Goal: Task Accomplishment & Management: Manage account settings

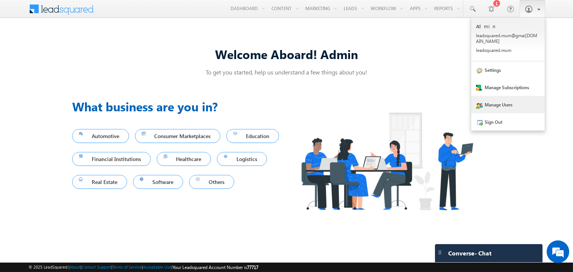
click at [509, 96] on link "Manage Users" at bounding box center [508, 104] width 74 height 17
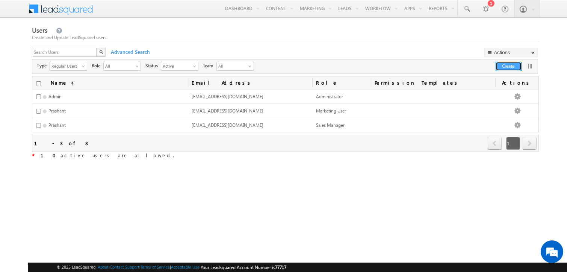
click at [505, 65] on button "Create" at bounding box center [509, 66] width 26 height 9
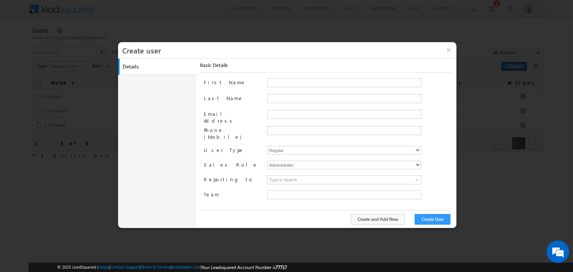
type input "eaed017f-2fcc-11f0-91df-068012126923"
click at [450, 48] on button "×" at bounding box center [448, 50] width 16 height 16
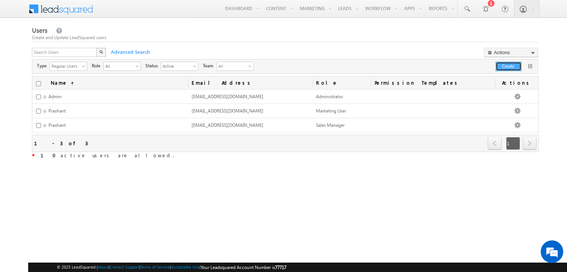
click at [512, 67] on button "Create" at bounding box center [509, 66] width 26 height 9
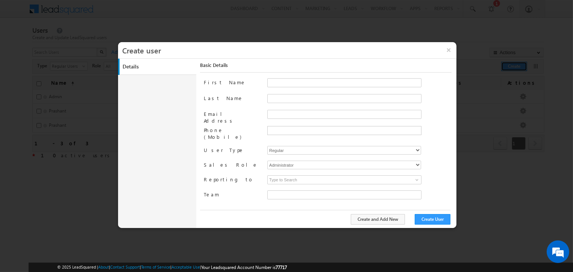
type input "eaed017f-2fcc-11f0-91df-068012126923"
click at [386, 83] on input "First Name" at bounding box center [344, 82] width 154 height 9
type input "Prashant"
type input "Samr"
type input "[PERSON_NAME]"
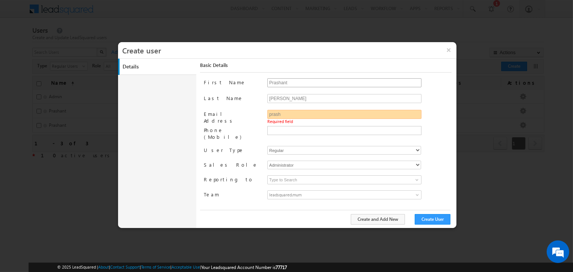
type input "prashn"
type input "[EMAIL_ADDRESS][DOMAIN_NAME]"
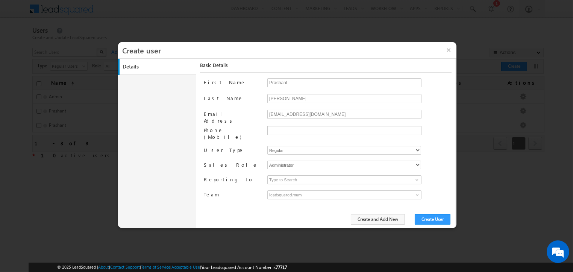
click at [363, 108] on div "[PERSON_NAME]" at bounding box center [359, 102] width 184 height 16
click at [361, 110] on input "[EMAIL_ADDRESS][DOMAIN_NAME]" at bounding box center [344, 114] width 154 height 9
paste input "[EMAIL_ADDRESS][DOMAIN_NAME]"
type input "[EMAIL_ADDRESS][DOMAIN_NAME]"
click at [385, 190] on link "leadsquared.mum" at bounding box center [344, 194] width 154 height 9
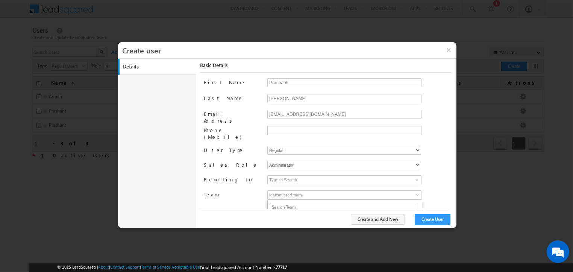
scroll to position [59, 0]
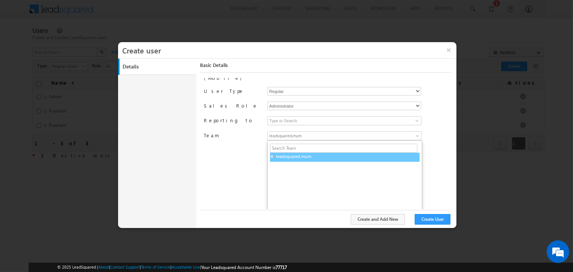
click at [372, 153] on div "leadsquared.mum" at bounding box center [344, 157] width 151 height 9
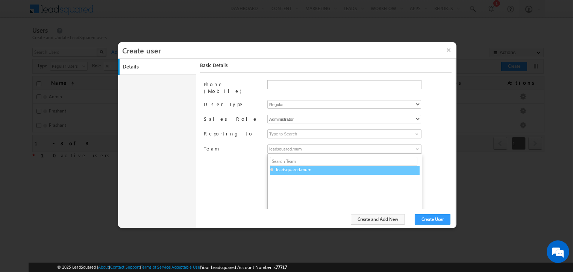
scroll to position [45, 0]
click at [438, 151] on div "First Name Prashant Last Name [PERSON_NAME] Email Address [EMAIL_ADDRESS][DOMAI…" at bounding box center [328, 143] width 248 height 131
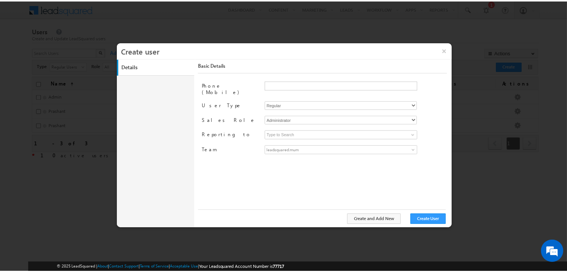
scroll to position [0, 0]
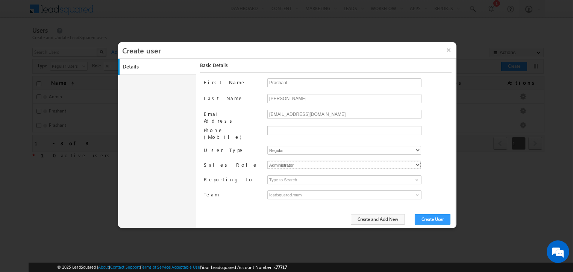
click at [413, 160] on select "Administrator Marketing User Sales Manager Sales User" at bounding box center [344, 164] width 154 height 9
click at [408, 146] on select "Regular" at bounding box center [344, 150] width 154 height 9
click at [442, 146] on div "Regular" at bounding box center [359, 151] width 184 height 11
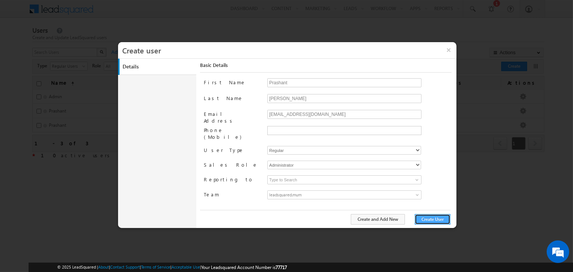
click at [440, 223] on button "Create User" at bounding box center [432, 219] width 36 height 11
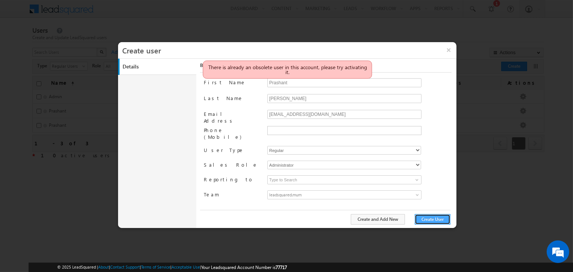
click at [436, 220] on button "Create User" at bounding box center [432, 219] width 36 height 11
click at [448, 51] on button "×" at bounding box center [448, 50] width 16 height 16
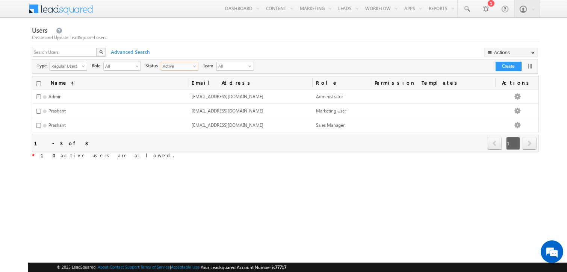
click at [183, 65] on span "Active" at bounding box center [176, 66] width 31 height 8
click at [172, 91] on li "Inactive" at bounding box center [180, 90] width 37 height 8
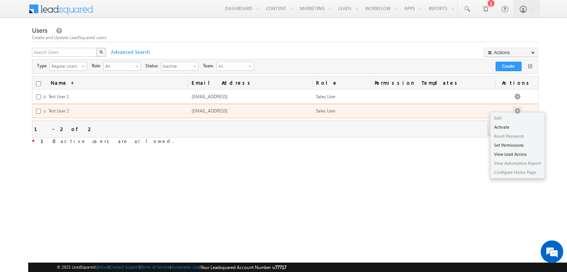
click at [522, 121] on link "Edit" at bounding box center [517, 117] width 54 height 9
click at [516, 129] on link "Activate" at bounding box center [517, 127] width 54 height 9
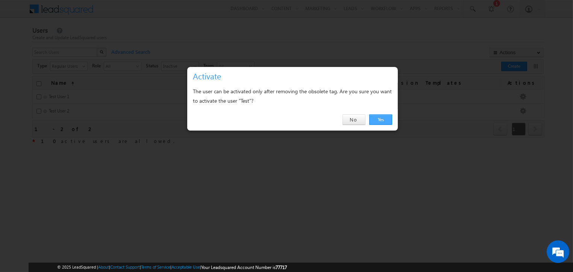
click at [375, 115] on link "Yes" at bounding box center [380, 119] width 23 height 11
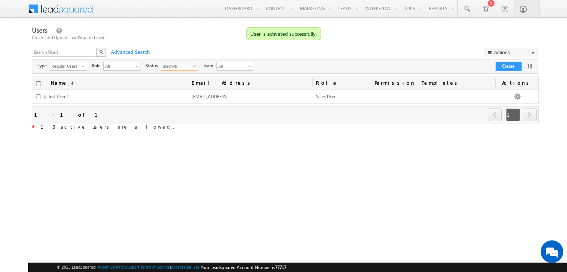
click at [177, 65] on span "Inactive" at bounding box center [176, 66] width 31 height 8
click at [174, 81] on li "Active" at bounding box center [180, 83] width 37 height 8
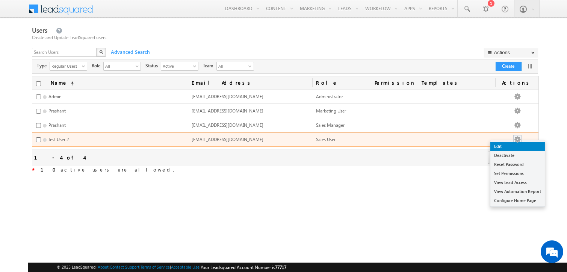
click at [514, 145] on link "Edit" at bounding box center [517, 146] width 54 height 9
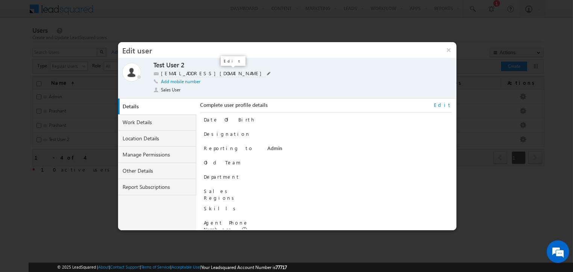
click at [267, 72] on span at bounding box center [269, 73] width 4 height 4
click at [198, 73] on input "[EMAIL_ADDRESS][DOMAIN_NAME]" at bounding box center [208, 73] width 94 height 6
type input "[EMAIL_ADDRESS][DOMAIN_NAME]"
click at [259, 73] on span at bounding box center [259, 74] width 7 height 6
click at [448, 48] on button "×" at bounding box center [448, 50] width 16 height 16
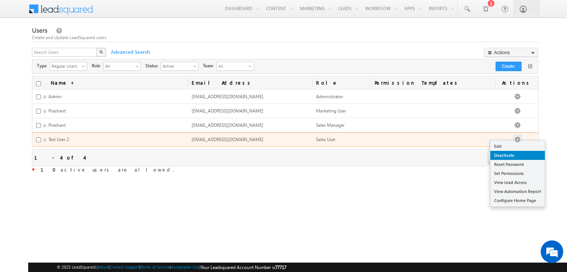
click at [514, 157] on link "Deactivate" at bounding box center [517, 155] width 54 height 9
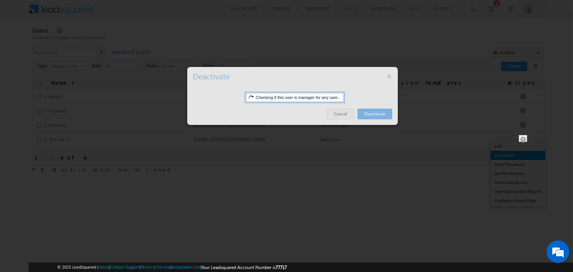
click at [510, 156] on div at bounding box center [286, 136] width 573 height 272
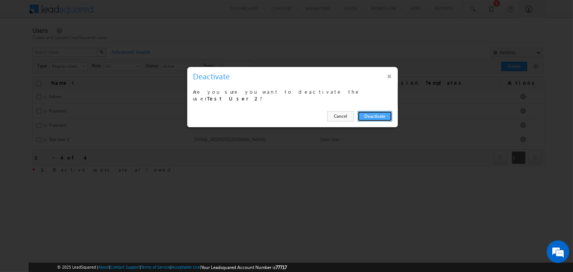
click at [384, 116] on button "Deactivate" at bounding box center [374, 116] width 35 height 11
